Goal: Information Seeking & Learning: Compare options

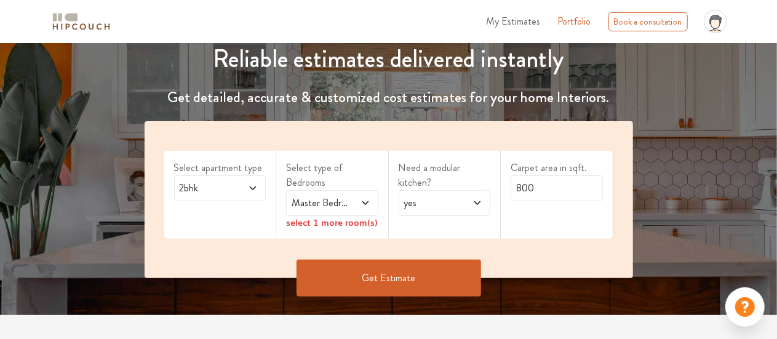
scroll to position [147, 0]
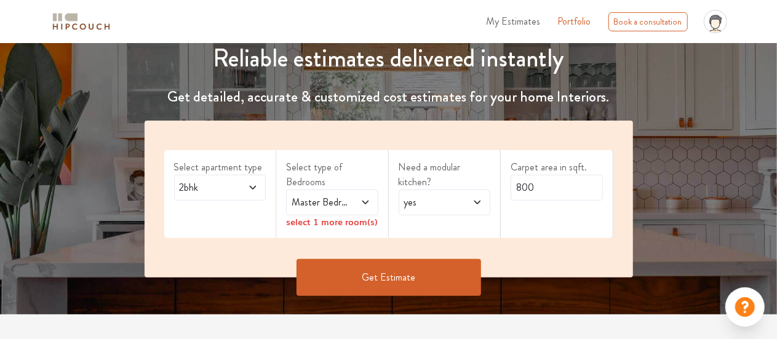
click at [246, 188] on span at bounding box center [248, 187] width 20 height 15
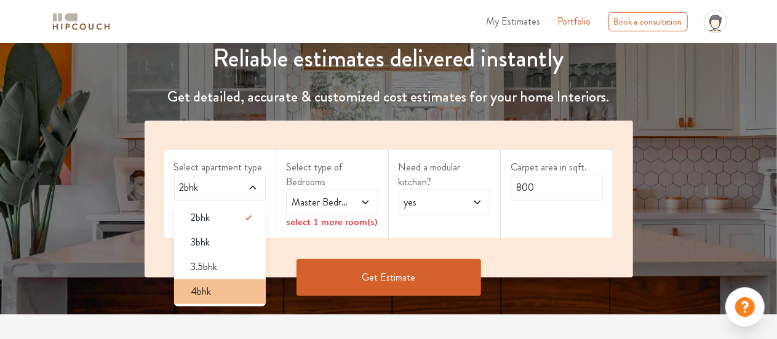
click at [220, 285] on div "4bhk" at bounding box center [224, 291] width 85 height 15
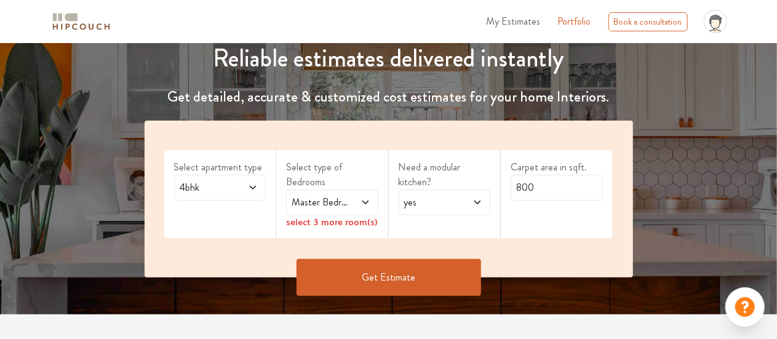
click at [357, 201] on span at bounding box center [360, 202] width 20 height 15
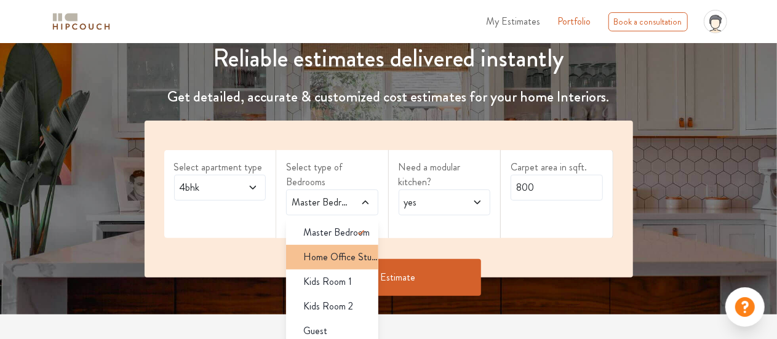
scroll to position [32, 0]
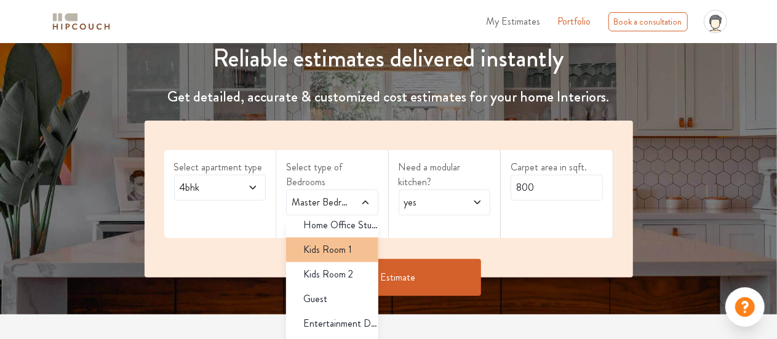
click at [341, 252] on span "Kids Room 1" at bounding box center [327, 250] width 49 height 15
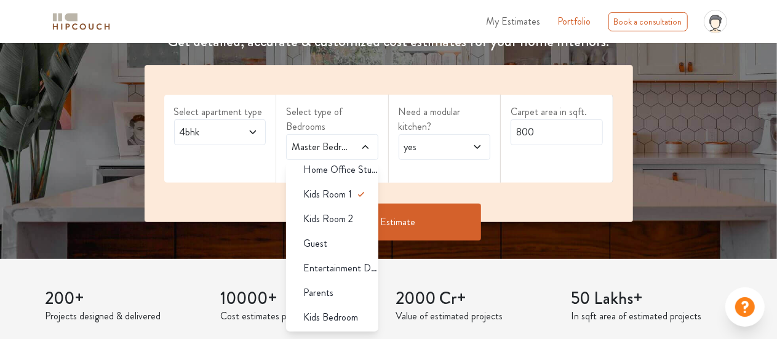
scroll to position [210, 0]
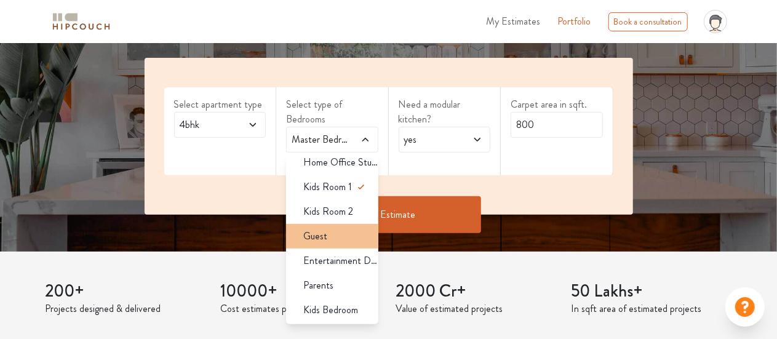
click at [332, 238] on div "Guest" at bounding box center [336, 236] width 85 height 15
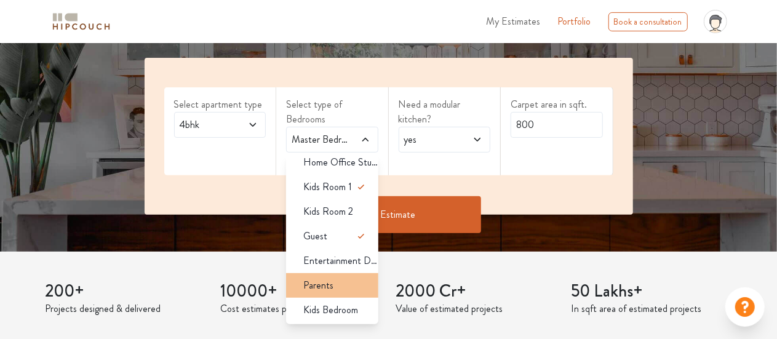
click at [345, 293] on li "Parents" at bounding box center [332, 285] width 92 height 25
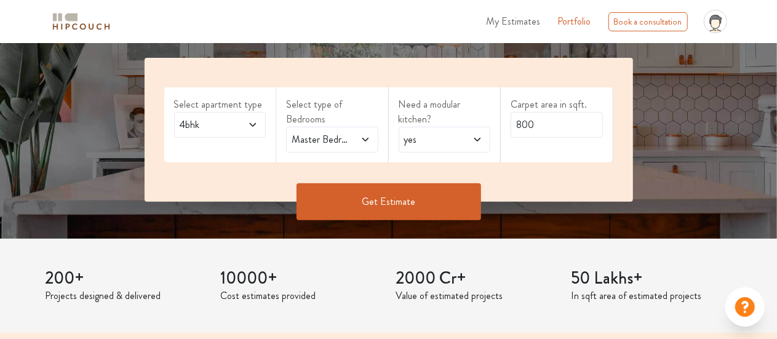
click at [462, 136] on span "yes" at bounding box center [432, 139] width 61 height 15
click at [537, 126] on input "800" at bounding box center [557, 125] width 92 height 26
type input "8"
type input "1000"
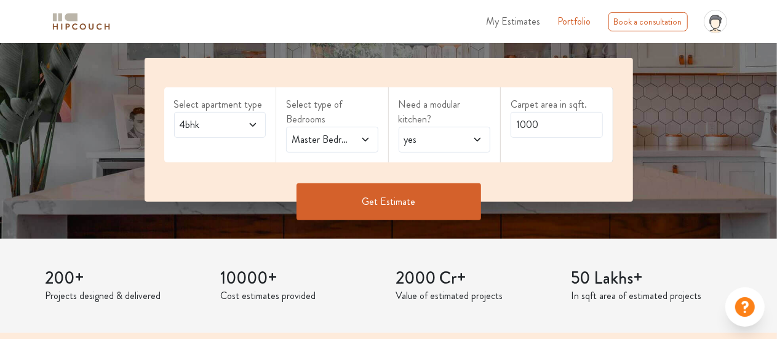
click at [408, 200] on button "Get Estimate" at bounding box center [389, 201] width 185 height 37
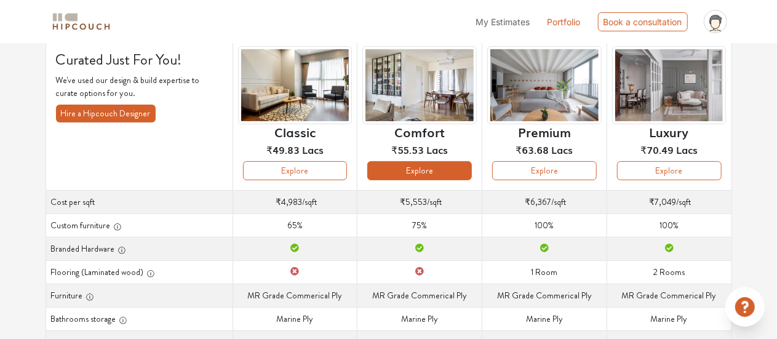
scroll to position [87, 0]
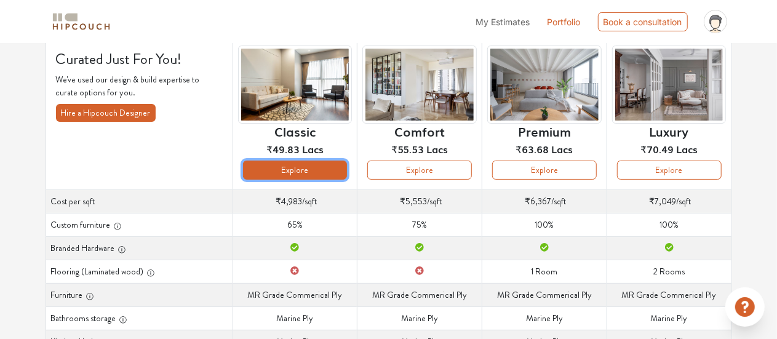
click at [329, 173] on button "Explore" at bounding box center [295, 170] width 105 height 19
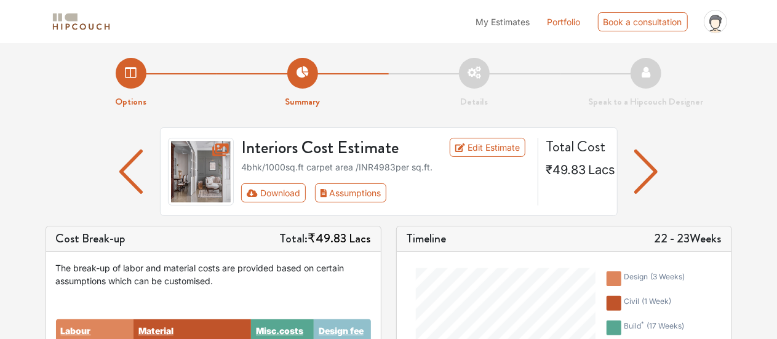
scroll to position [3, 0]
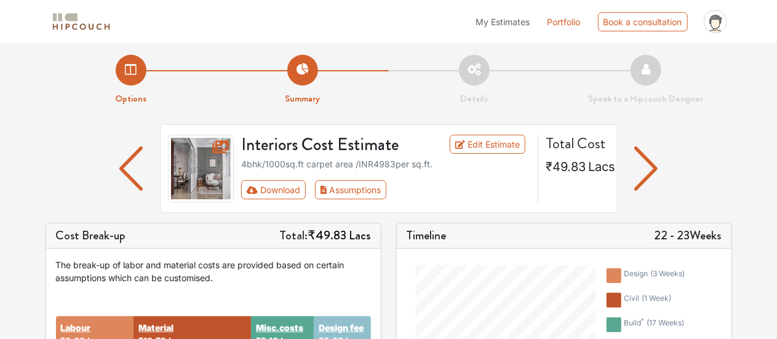
click at [654, 167] on img "button" at bounding box center [647, 169] width 24 height 44
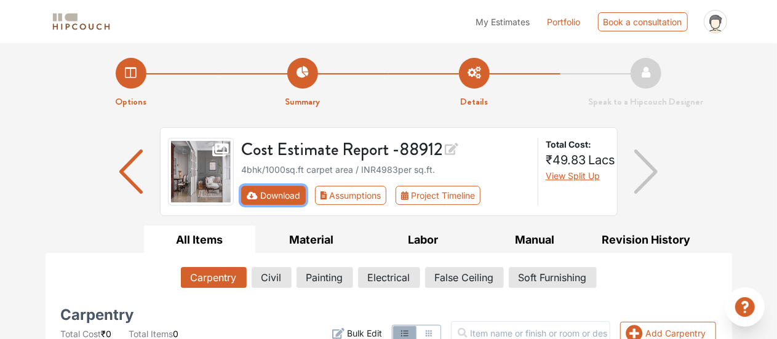
click at [282, 195] on button "Download" at bounding box center [273, 195] width 65 height 19
click at [272, 188] on button "Download" at bounding box center [273, 195] width 65 height 19
click at [286, 194] on button "Download" at bounding box center [273, 195] width 65 height 19
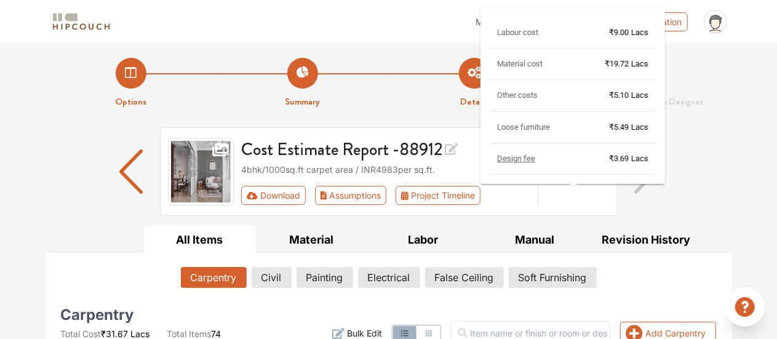
click at [592, 177] on div "Labour cost ₹9.00 Lacs Material cost ₹19.72 Lacs Other costs ₹5.10 Lacs Loose f…" at bounding box center [573, 96] width 185 height 176
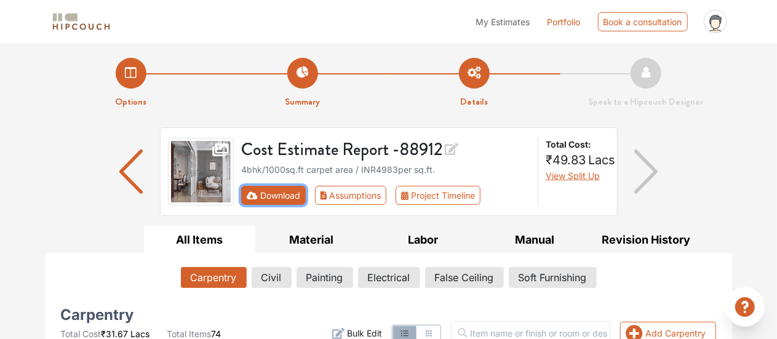
click at [271, 198] on button "Download" at bounding box center [273, 195] width 65 height 19
click at [299, 77] on li "Summary" at bounding box center [303, 83] width 172 height 51
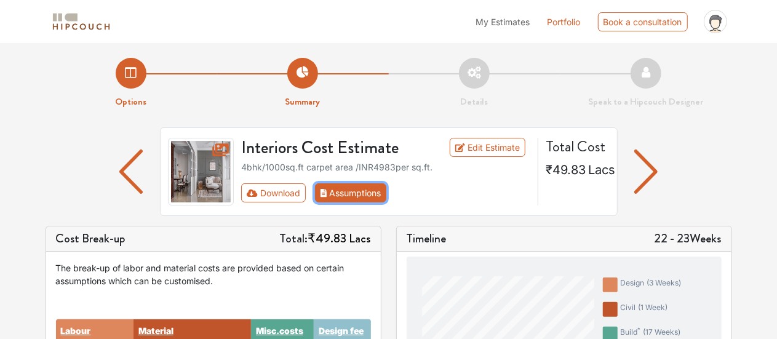
click at [332, 189] on button "Assumptions" at bounding box center [351, 192] width 72 height 19
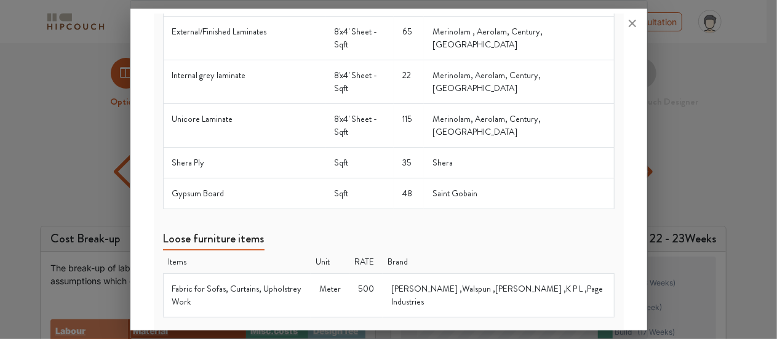
scroll to position [739, 0]
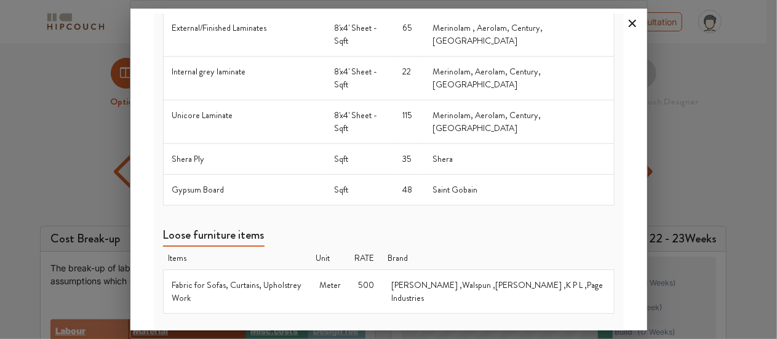
click at [632, 26] on icon at bounding box center [633, 24] width 20 height 20
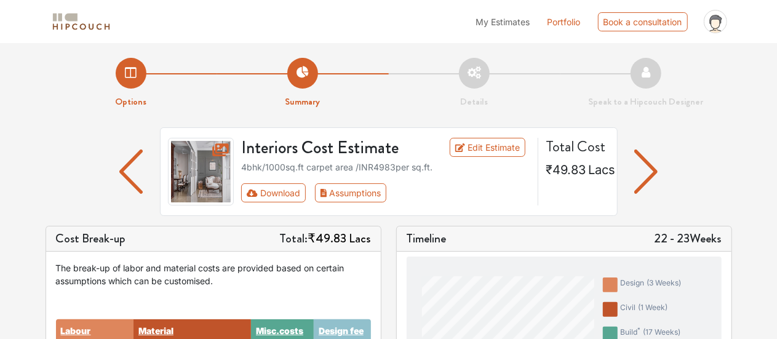
click at [643, 160] on img "button" at bounding box center [647, 172] width 24 height 44
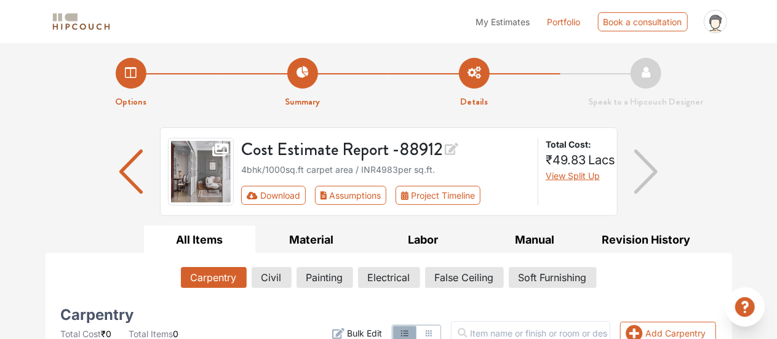
click at [686, 195] on div "Cost Estimate Report - 88912 4bhk / 1000 sq.ft carpet area / INR 4983 per sq.ft…" at bounding box center [389, 176] width 687 height 98
click at [132, 73] on li "Options" at bounding box center [132, 83] width 172 height 51
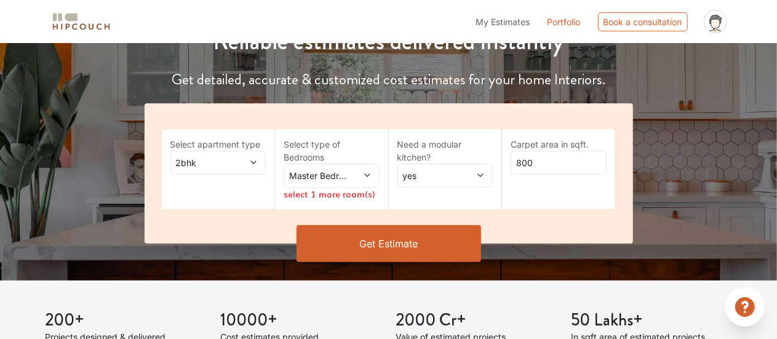
scroll to position [165, 0]
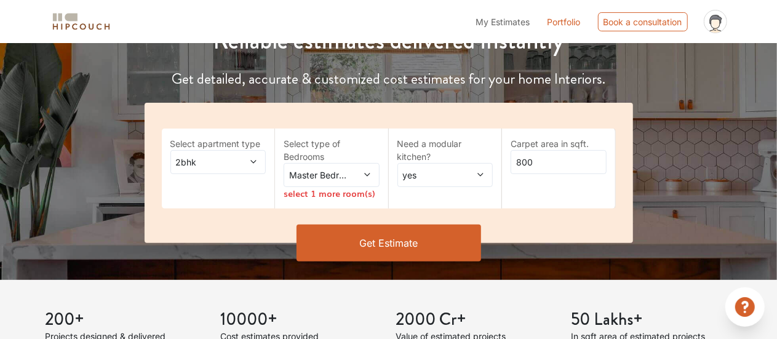
click at [250, 160] on icon at bounding box center [253, 162] width 9 height 9
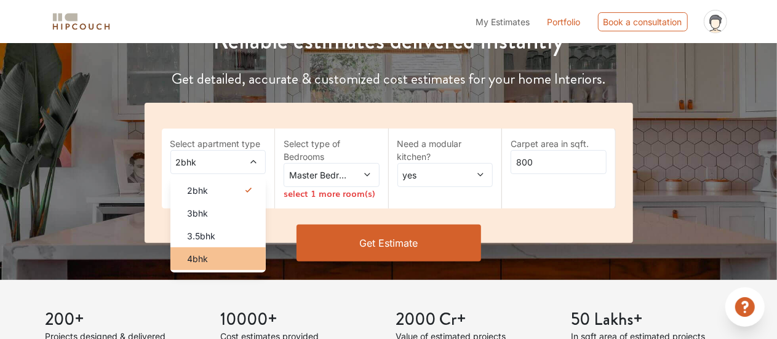
click at [197, 259] on span "4bhk" at bounding box center [198, 258] width 21 height 13
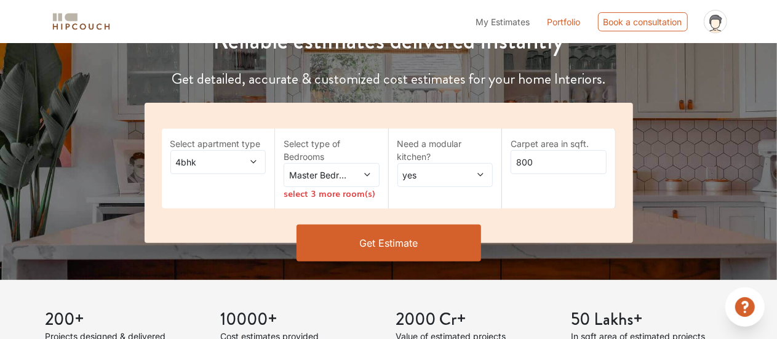
click at [341, 166] on div "Master Bedroom" at bounding box center [332, 175] width 96 height 24
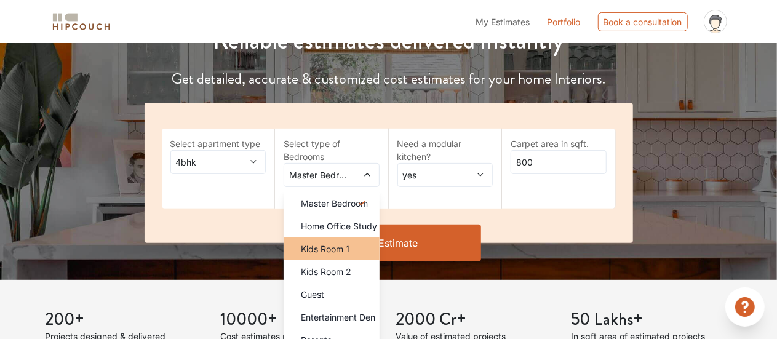
scroll to position [12, 0]
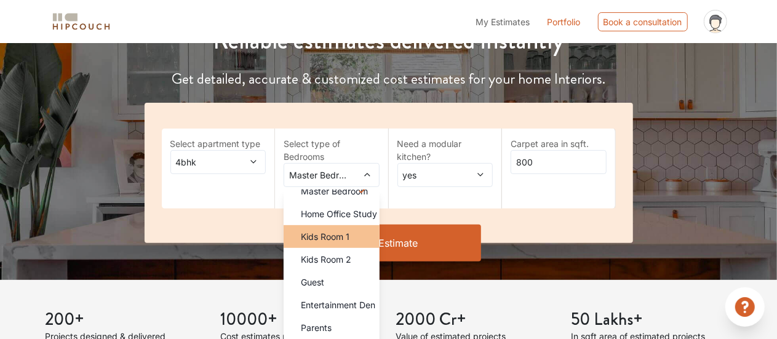
click at [351, 239] on div "Kids Room 1" at bounding box center [335, 236] width 89 height 13
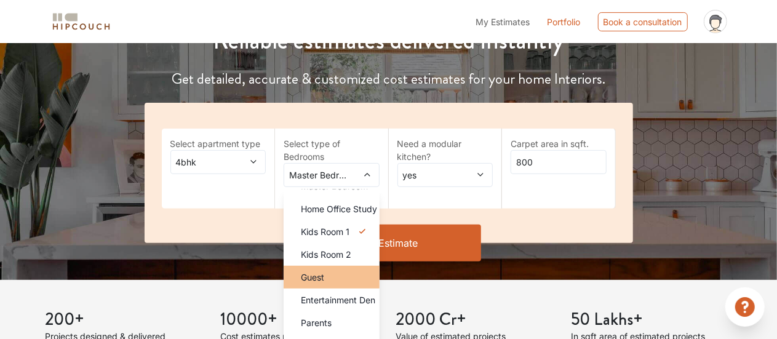
click at [343, 268] on li "Guest" at bounding box center [332, 277] width 96 height 23
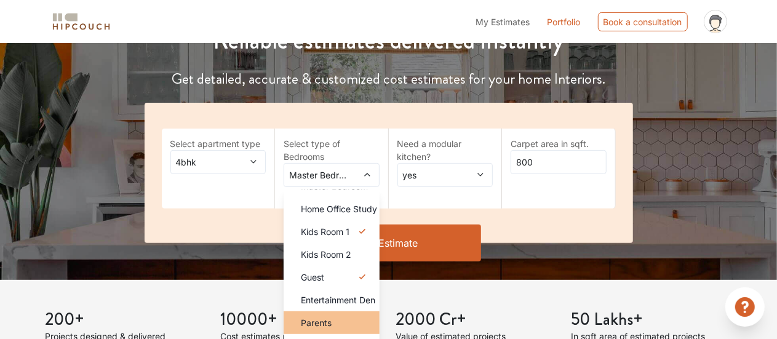
click at [347, 314] on li "Parents" at bounding box center [332, 322] width 96 height 23
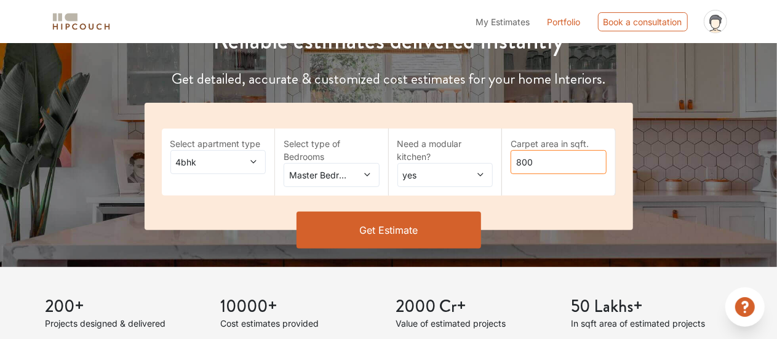
click at [521, 168] on input "800" at bounding box center [559, 162] width 96 height 24
type input "1000"
click at [422, 233] on button "Get Estimate" at bounding box center [389, 230] width 185 height 37
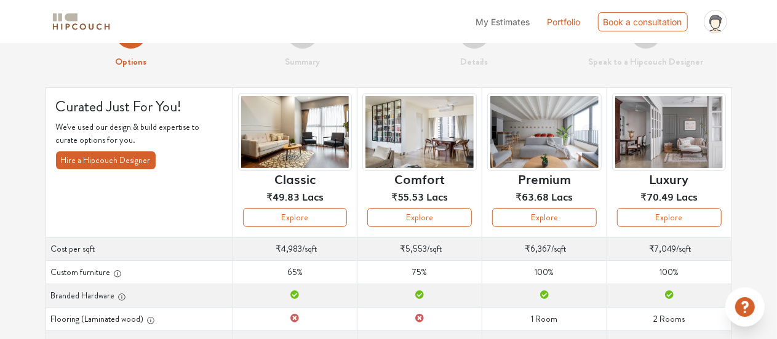
scroll to position [41, 0]
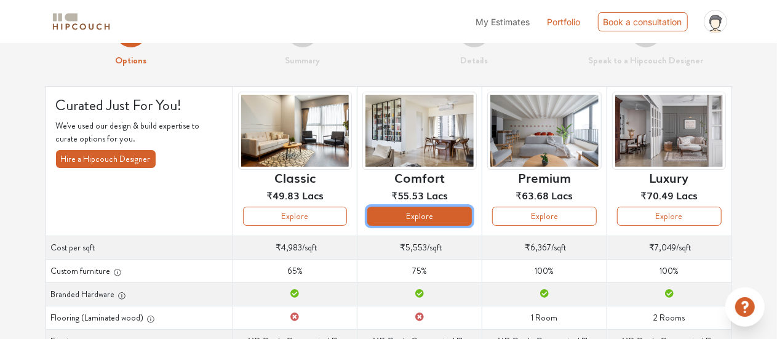
click at [424, 215] on button "Explore" at bounding box center [419, 216] width 105 height 19
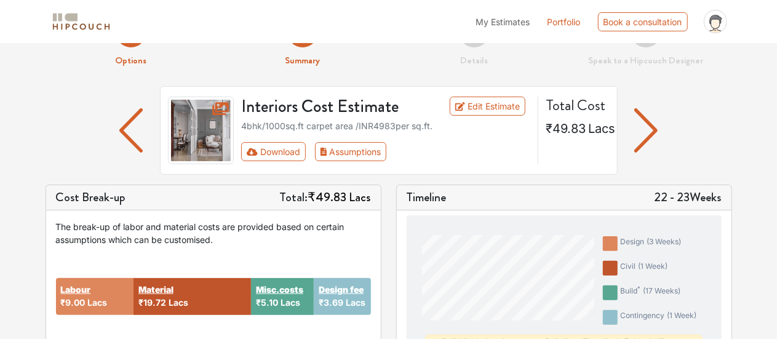
click at [640, 137] on img "button" at bounding box center [647, 130] width 24 height 44
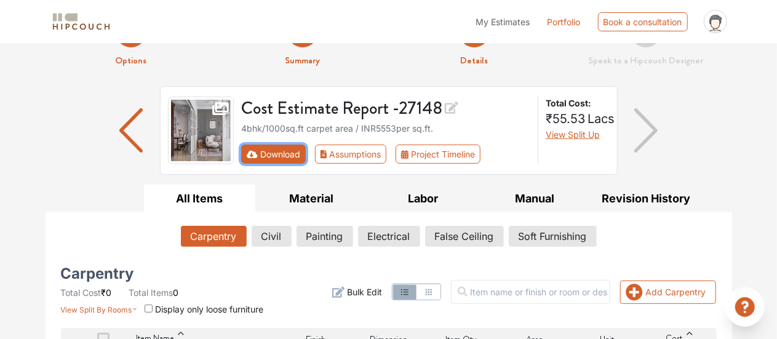
click at [291, 148] on button "Download" at bounding box center [273, 154] width 65 height 19
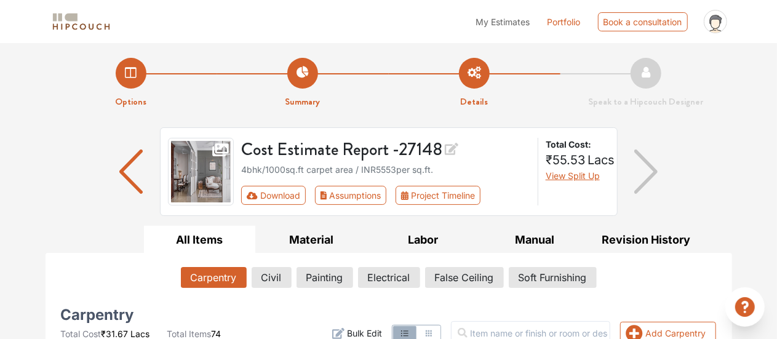
click at [135, 73] on li "Options" at bounding box center [132, 83] width 172 height 51
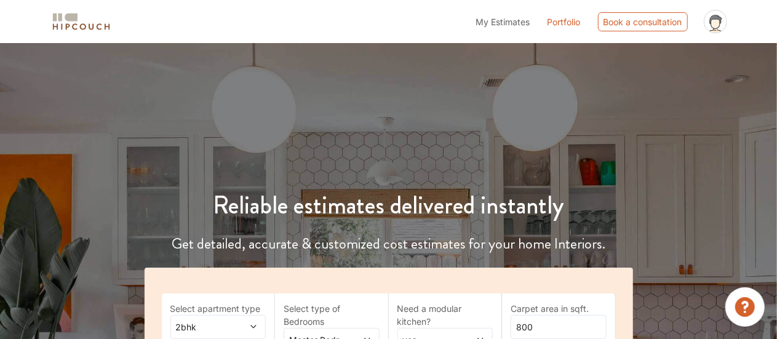
click at [135, 73] on div "Reliable estimates delivered instantly Get detailed, accurate & customized cost…" at bounding box center [388, 259] width 777 height 372
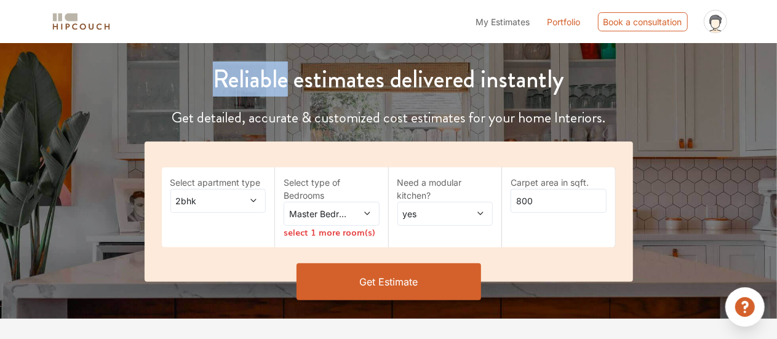
scroll to position [127, 0]
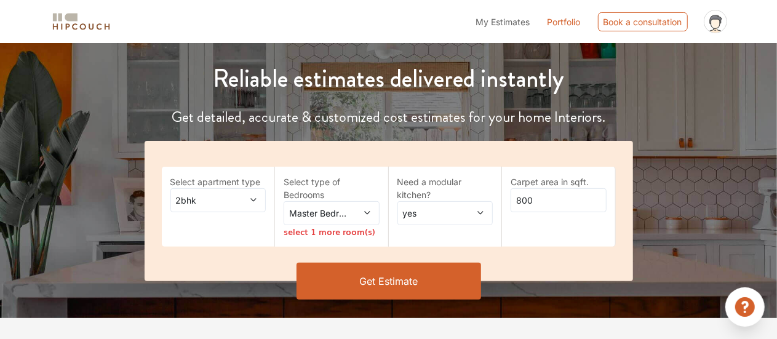
click at [239, 203] on span at bounding box center [247, 200] width 21 height 13
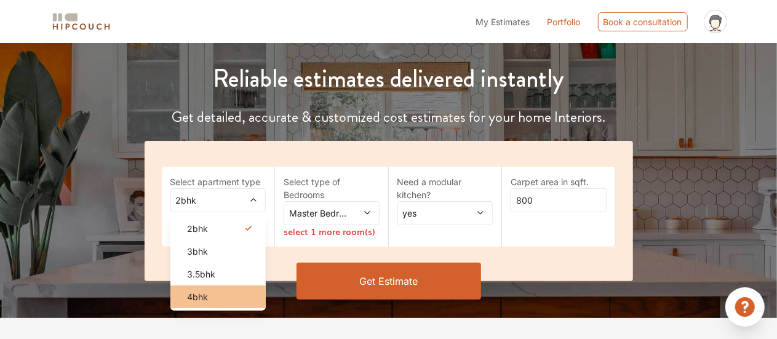
click at [218, 291] on div "4bhk" at bounding box center [222, 297] width 89 height 13
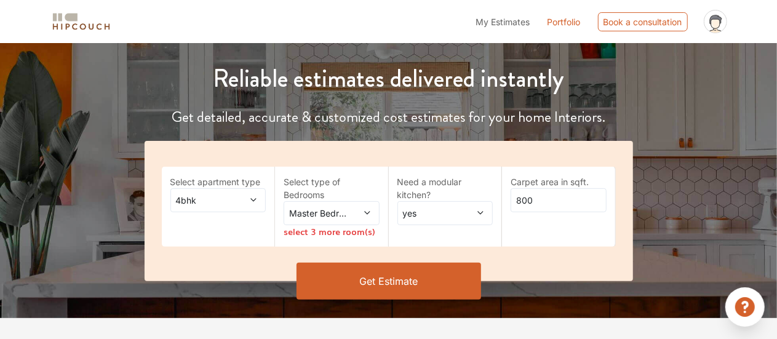
click at [331, 212] on span "Master Bedroom" at bounding box center [318, 213] width 63 height 13
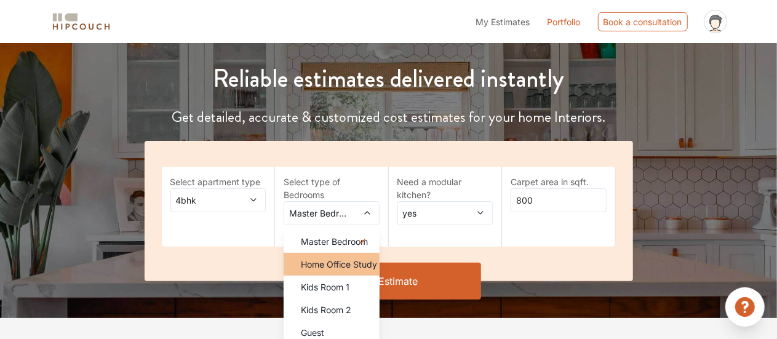
scroll to position [17, 0]
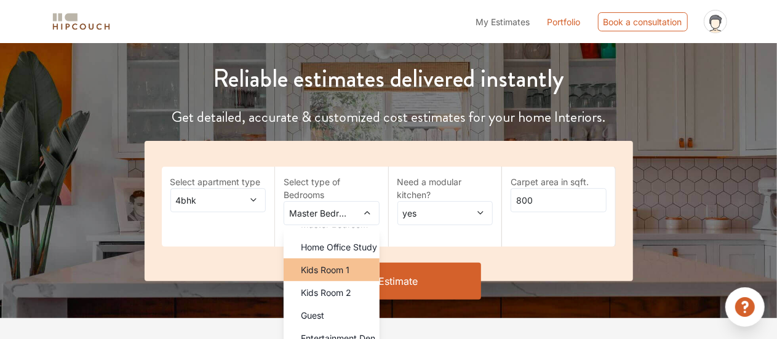
click at [348, 271] on span "Kids Room 1" at bounding box center [325, 269] width 49 height 13
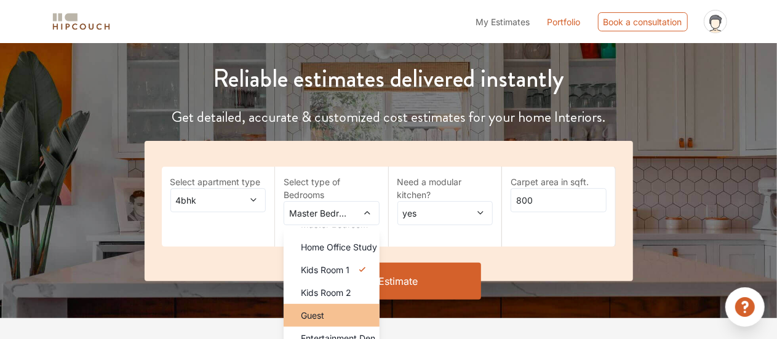
click at [332, 307] on li "Guest" at bounding box center [332, 315] width 96 height 23
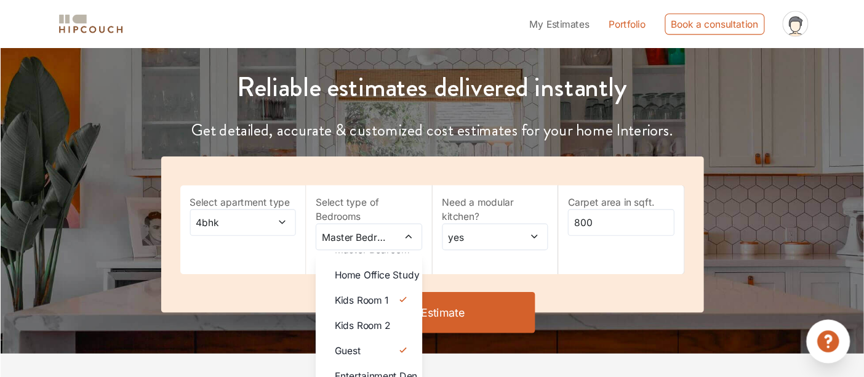
scroll to position [0, 0]
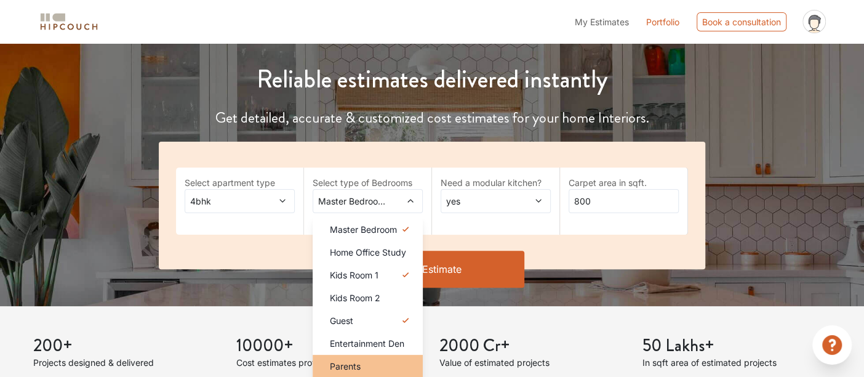
drag, startPoint x: 755, startPoint y: 4, endPoint x: 377, endPoint y: 365, distance: 522.9
click at [377, 339] on div "Parents" at bounding box center [371, 365] width 103 height 13
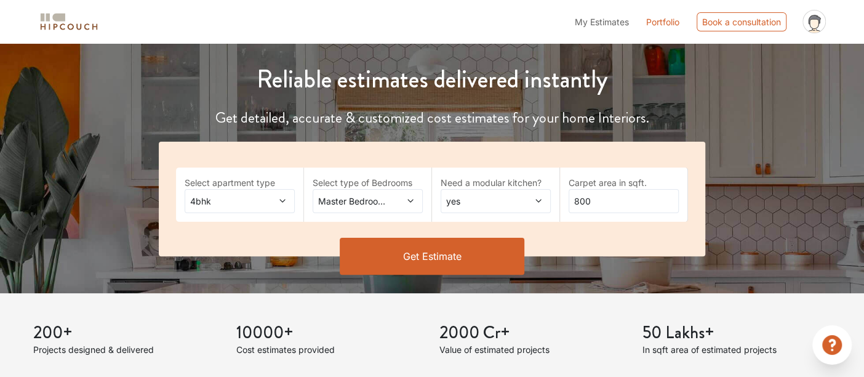
click at [404, 196] on span at bounding box center [402, 201] width 25 height 13
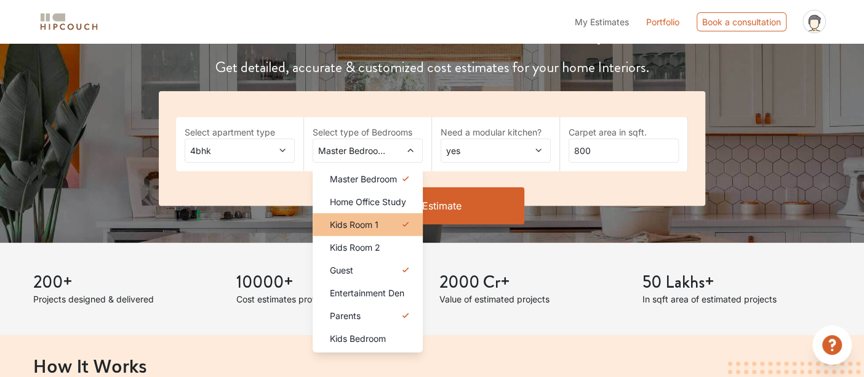
scroll to position [177, 0]
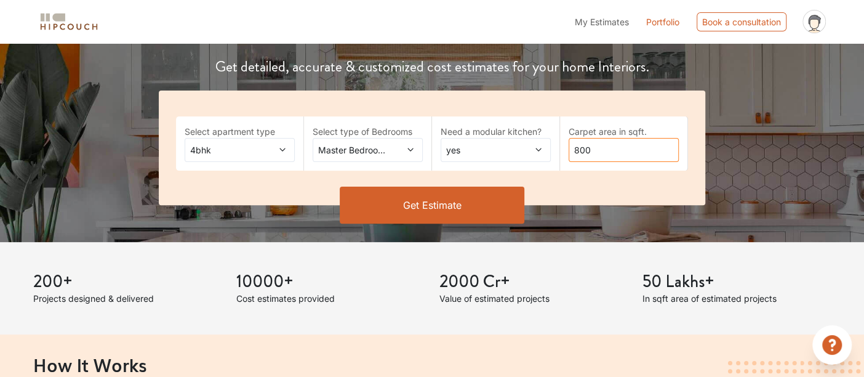
click at [598, 151] on input "800" at bounding box center [624, 150] width 110 height 24
click at [579, 149] on input "800" at bounding box center [624, 150] width 110 height 24
type input "1000"
click at [425, 206] on button "Get Estimate" at bounding box center [432, 205] width 185 height 37
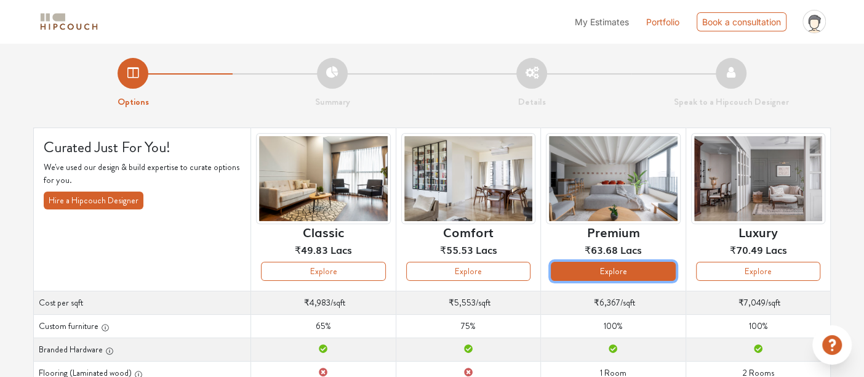
click at [580, 270] on button "Explore" at bounding box center [613, 271] width 124 height 19
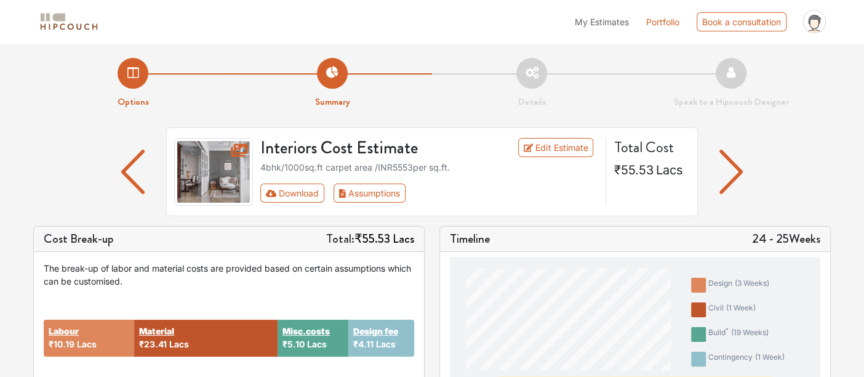
click at [733, 179] on img "button" at bounding box center [732, 172] width 24 height 44
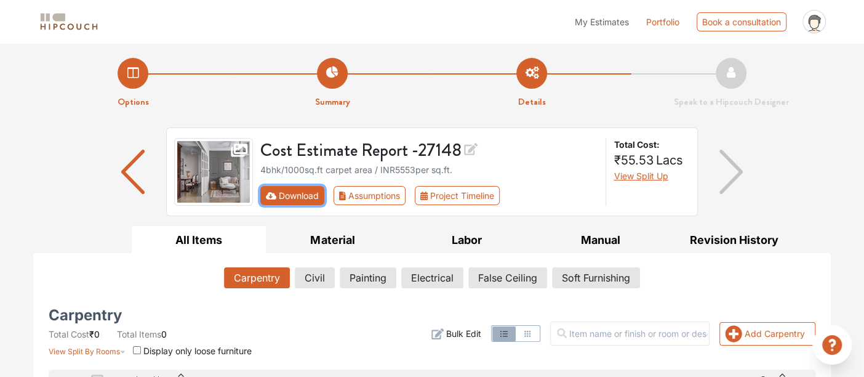
click at [294, 201] on button "Download" at bounding box center [292, 195] width 65 height 19
click at [134, 81] on li "Options" at bounding box center [132, 83] width 199 height 51
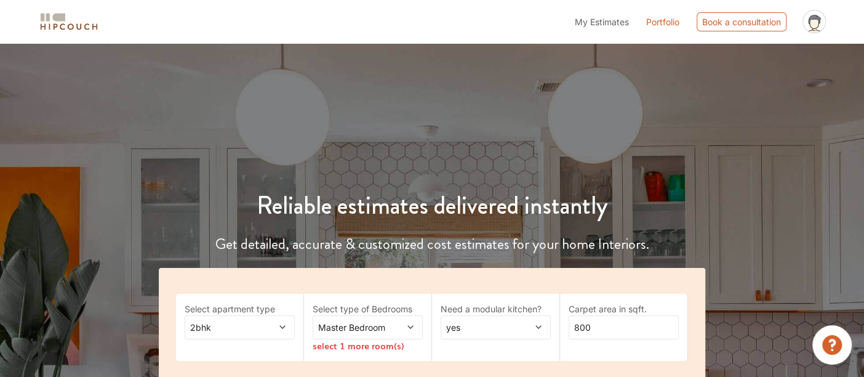
click at [243, 331] on span "2bhk" at bounding box center [225, 327] width 74 height 13
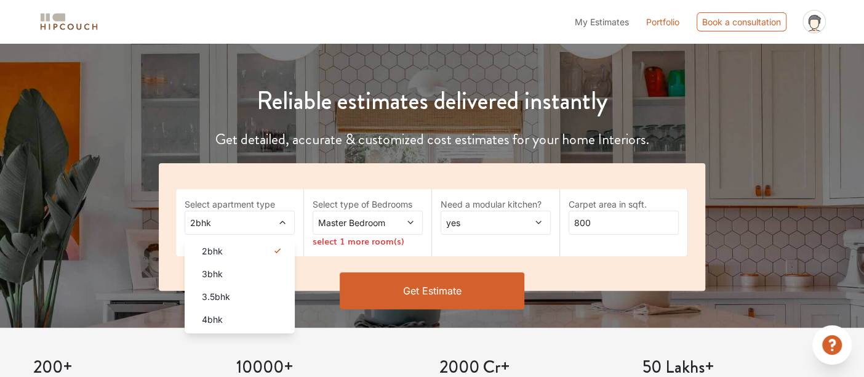
scroll to position [113, 0]
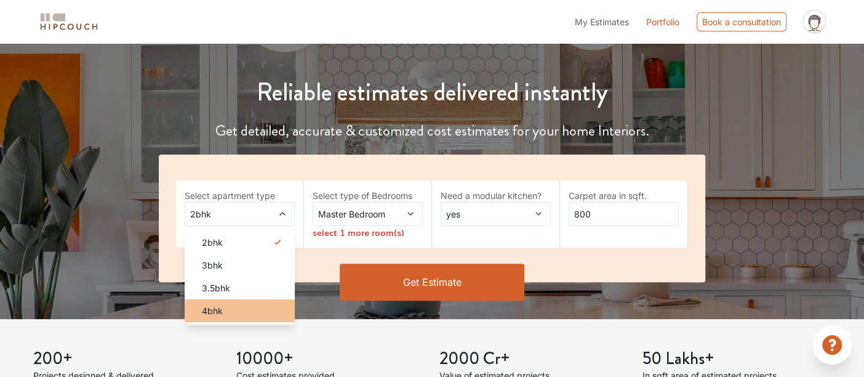
click at [241, 307] on div "4bhk" at bounding box center [243, 310] width 103 height 13
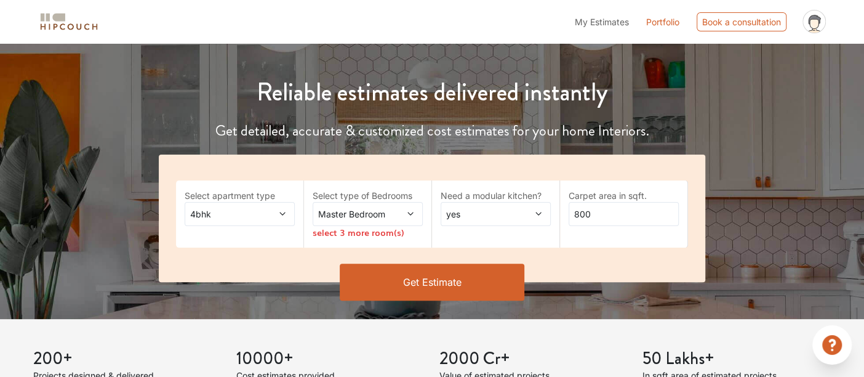
click at [378, 220] on div "Master Bedroom" at bounding box center [368, 214] width 110 height 24
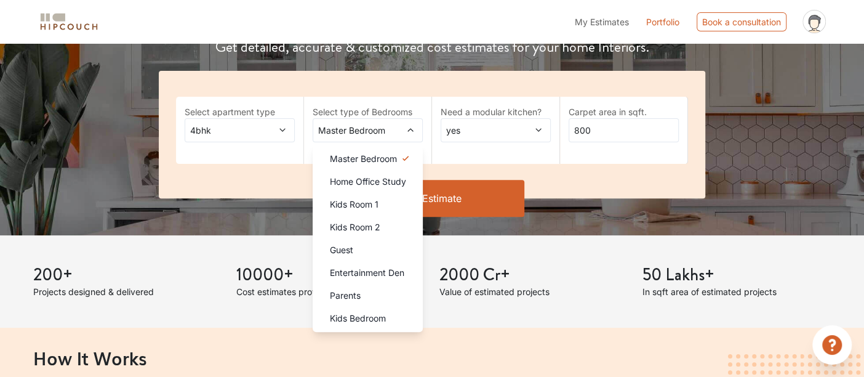
scroll to position [241, 0]
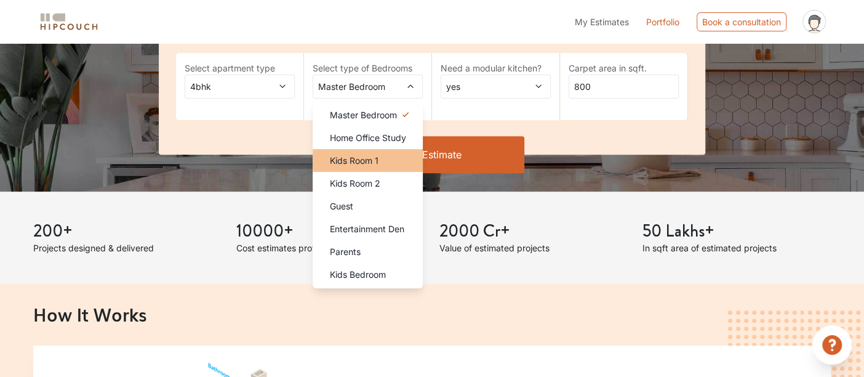
click at [382, 161] on div "Kids Room 1" at bounding box center [371, 160] width 103 height 13
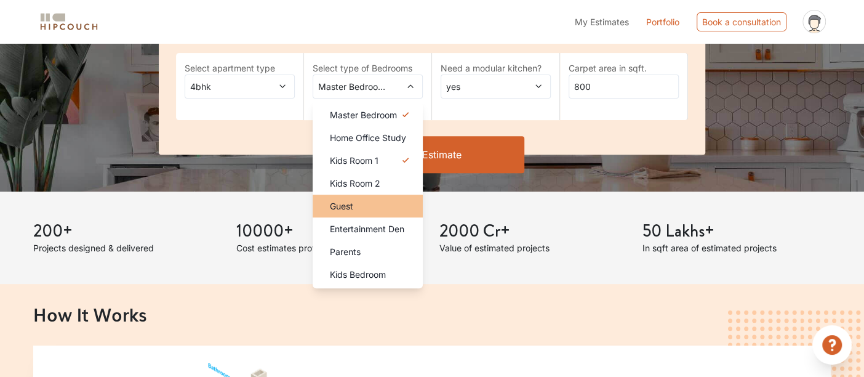
click at [369, 200] on div "Guest" at bounding box center [371, 205] width 103 height 13
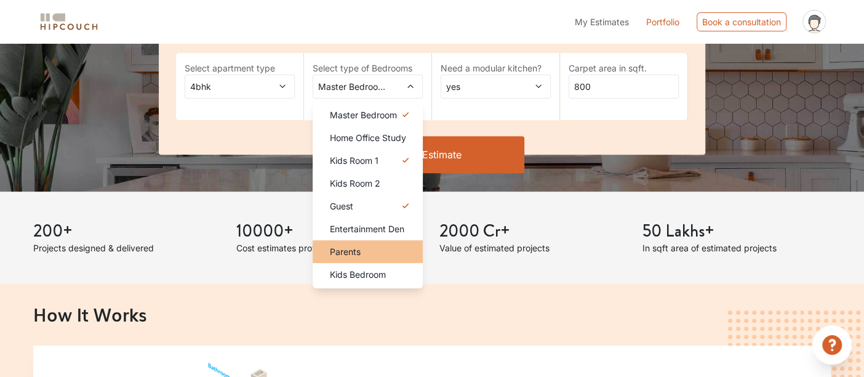
click at [358, 257] on li "Parents" at bounding box center [368, 251] width 110 height 23
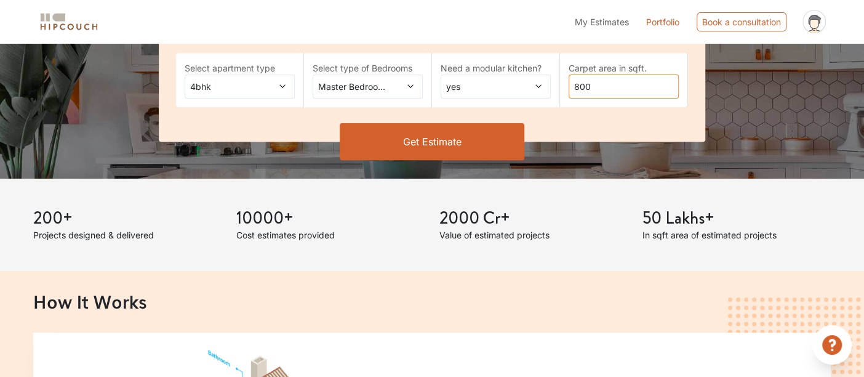
click at [576, 86] on input "800" at bounding box center [624, 86] width 110 height 24
type input "1000"
click at [471, 132] on button "Get Estimate" at bounding box center [432, 141] width 185 height 37
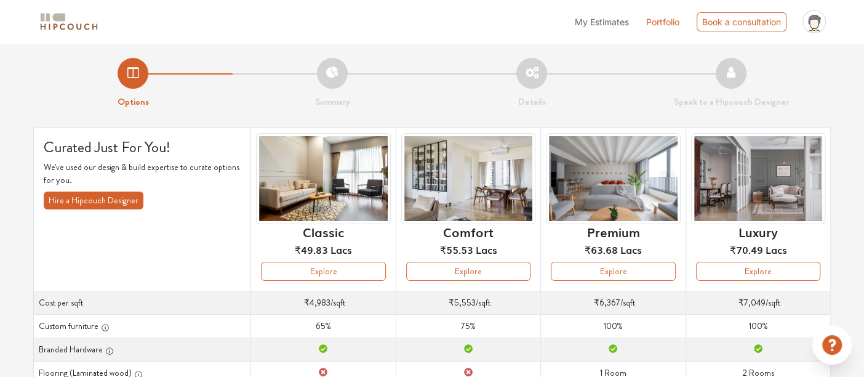
scroll to position [28, 0]
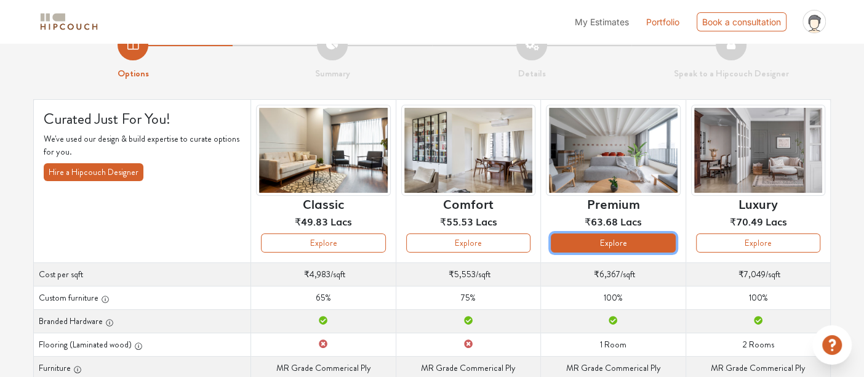
click at [590, 243] on button "Explore" at bounding box center [613, 242] width 124 height 19
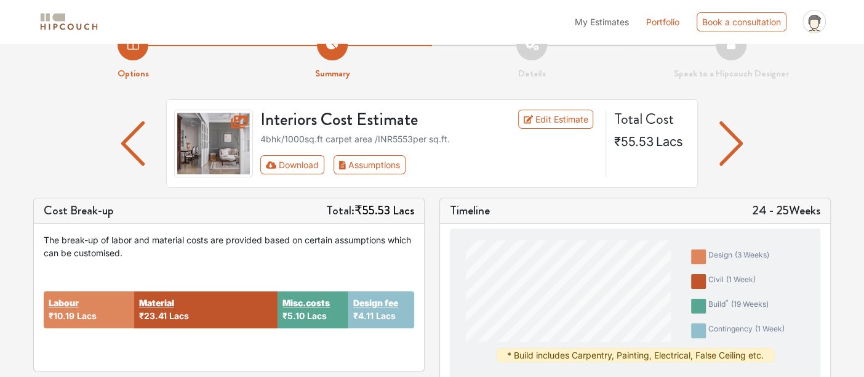
click at [729, 152] on img "button" at bounding box center [732, 143] width 24 height 44
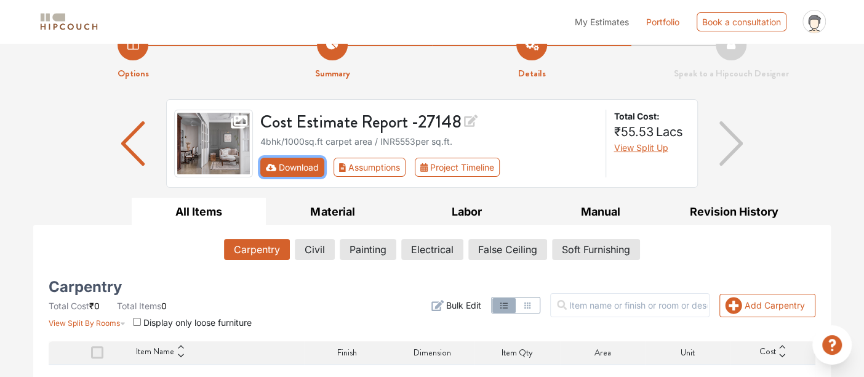
click at [306, 165] on button "Download" at bounding box center [292, 167] width 65 height 19
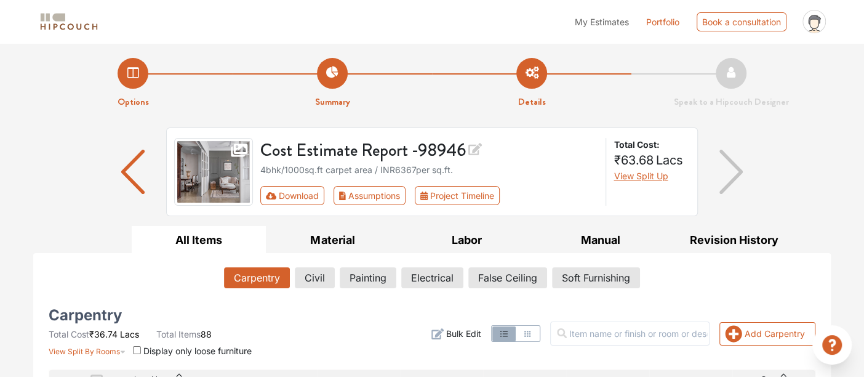
click at [126, 71] on li "Options" at bounding box center [132, 83] width 199 height 51
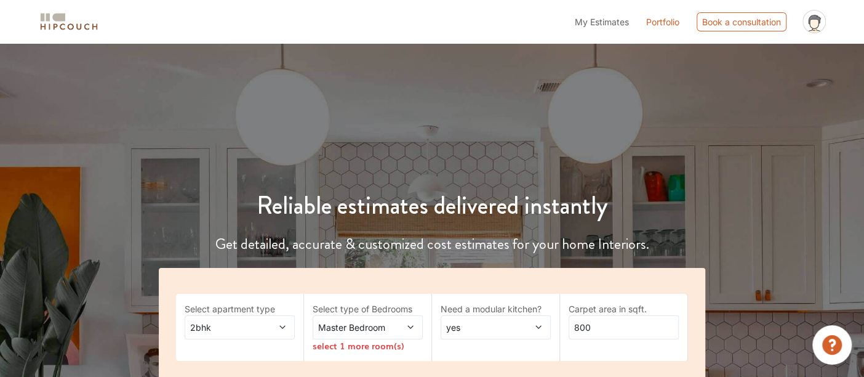
click at [126, 71] on div "Reliable estimates delivered instantly Get detailed, accurate & customized cost…" at bounding box center [432, 237] width 864 height 389
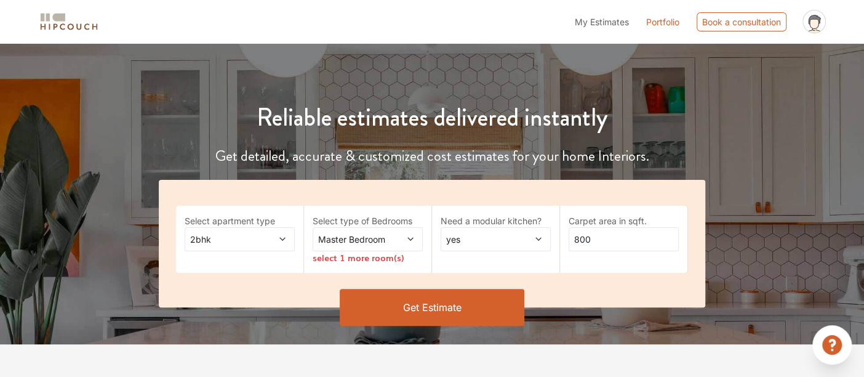
scroll to position [89, 0]
click at [257, 244] on span "2bhk" at bounding box center [225, 238] width 74 height 13
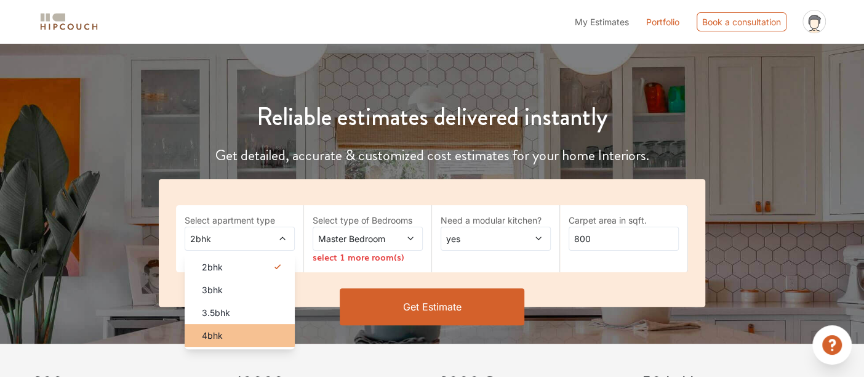
click at [232, 326] on li "4bhk" at bounding box center [240, 335] width 110 height 23
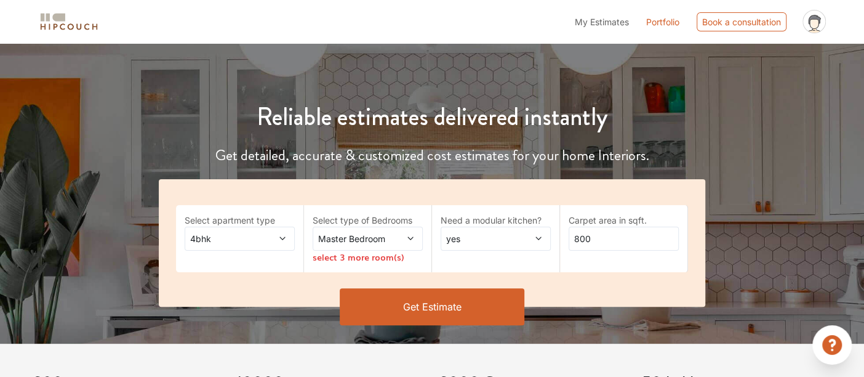
click at [406, 240] on icon at bounding box center [410, 238] width 9 height 9
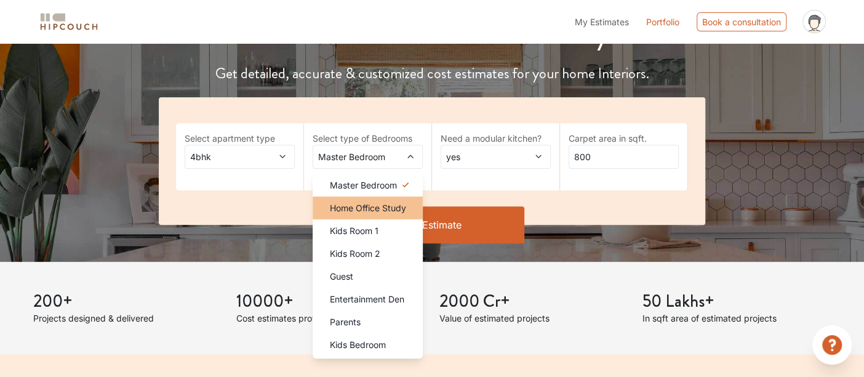
scroll to position [175, 0]
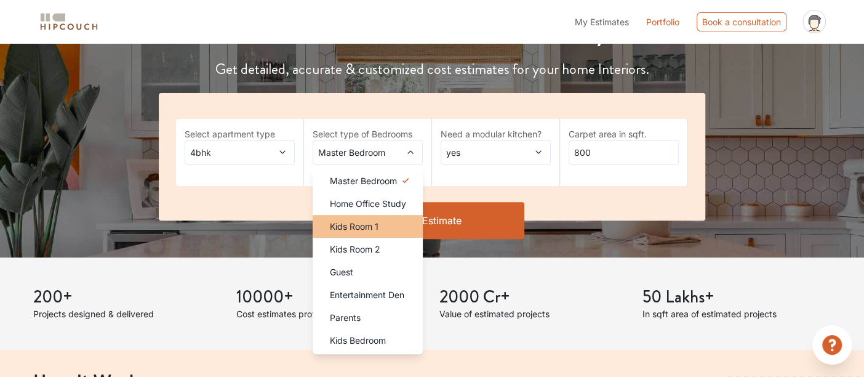
click at [382, 225] on div "Kids Room 1" at bounding box center [371, 226] width 103 height 13
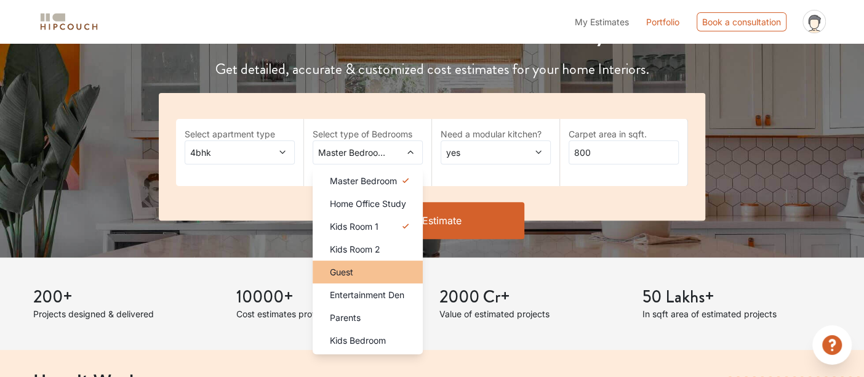
click at [372, 274] on div "Guest" at bounding box center [371, 271] width 103 height 13
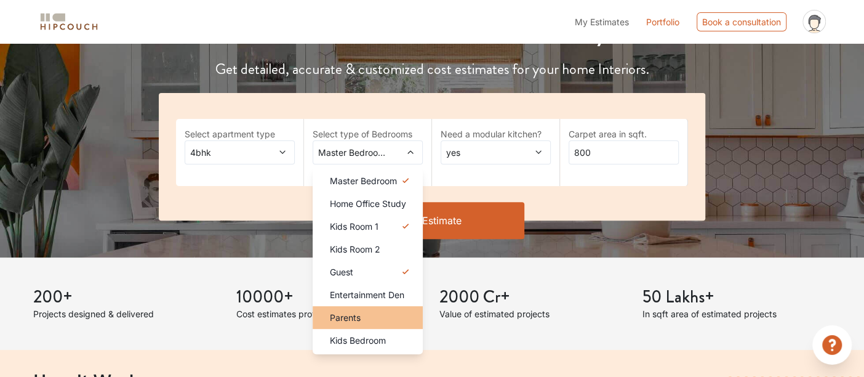
click at [373, 311] on div "Parents" at bounding box center [371, 317] width 103 height 13
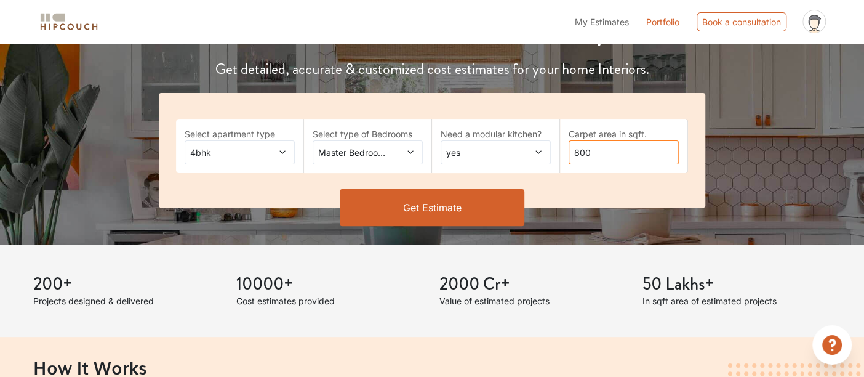
click at [578, 153] on input "800" at bounding box center [624, 152] width 110 height 24
type input "1000"
click at [454, 216] on button "Get Estimate" at bounding box center [432, 207] width 185 height 37
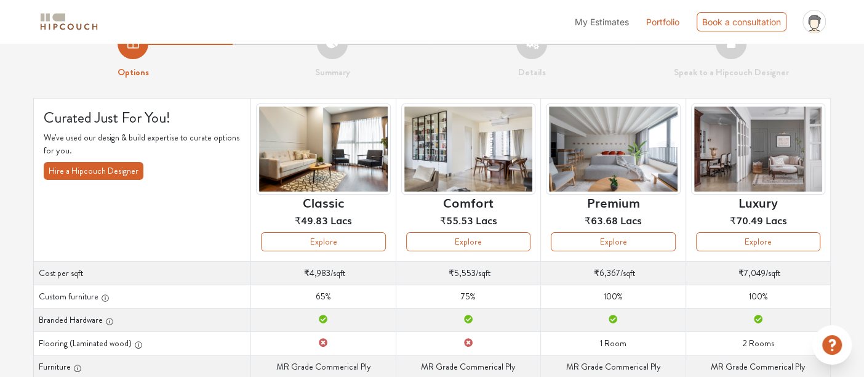
scroll to position [31, 0]
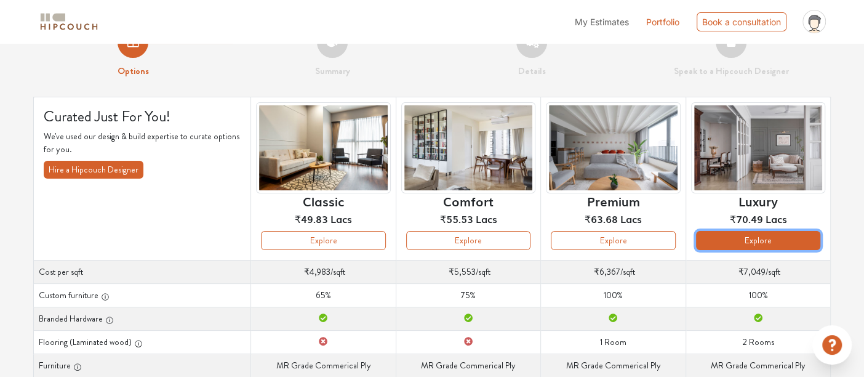
click at [731, 245] on button "Explore" at bounding box center [758, 240] width 124 height 19
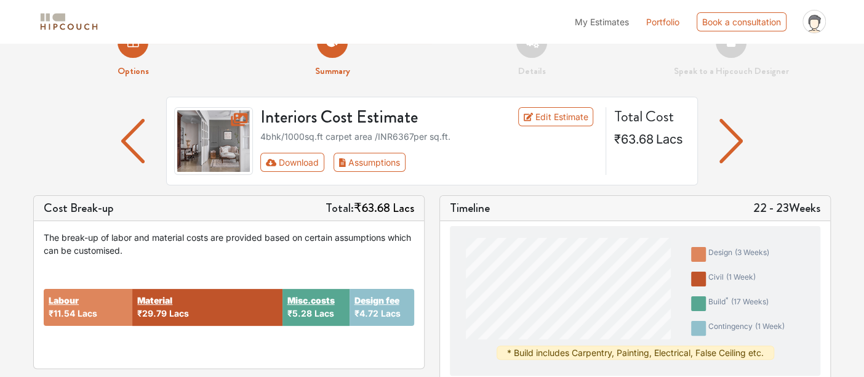
click at [733, 145] on img "button" at bounding box center [732, 141] width 24 height 44
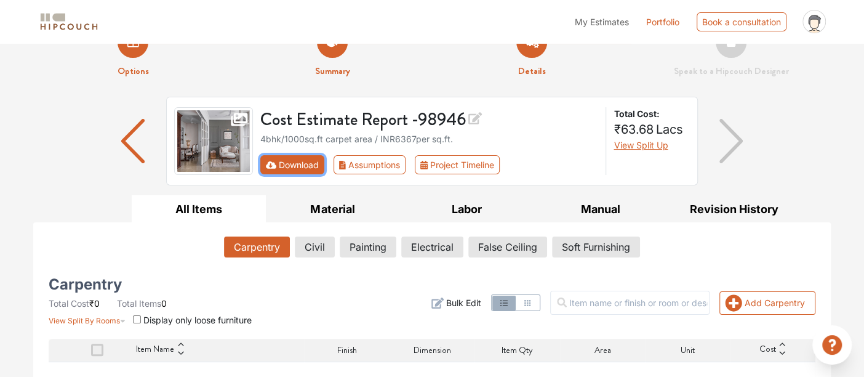
click at [305, 167] on button "Download" at bounding box center [292, 164] width 65 height 19
